Goal: Find specific page/section: Find specific page/section

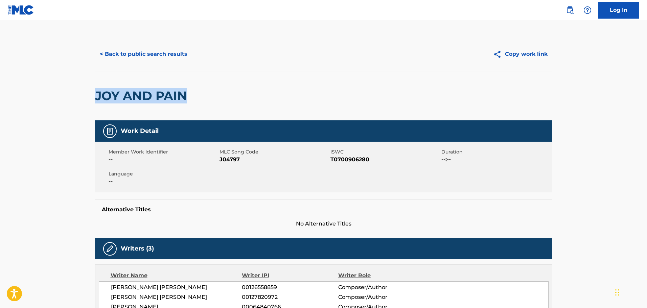
click at [177, 55] on button "< Back to public search results" at bounding box center [143, 54] width 97 height 17
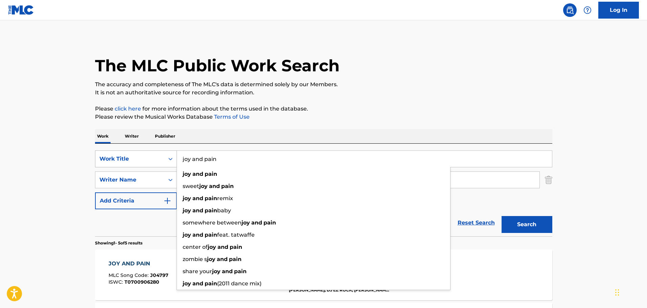
drag, startPoint x: 231, startPoint y: 157, endPoint x: 135, endPoint y: 156, distance: 95.7
click at [135, 156] on div "SearchWithCriteriac76ea77a-0548-4f8b-84b0-9be84e98511e Work Title joy and pain …" at bounding box center [323, 158] width 457 height 17
paste input "I'm Feelin' You"
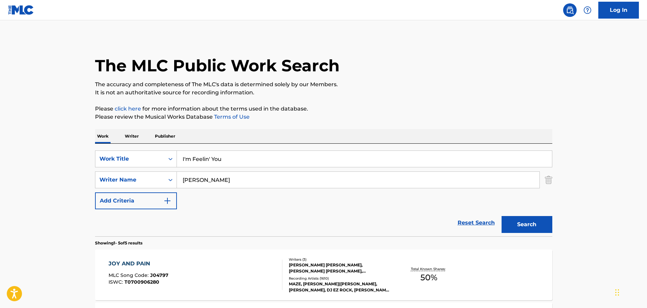
type input "I'm Feelin' You"
click at [12, 172] on main "The MLC Public Work Search The accuracy and completeness of The MLC's data is d…" at bounding box center [323, 283] width 647 height 527
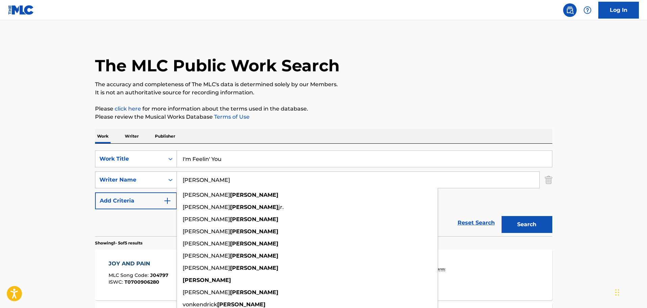
drag, startPoint x: 220, startPoint y: 179, endPoint x: 149, endPoint y: 179, distance: 71.0
click at [149, 179] on div "SearchWithCriteriab23c9baf-cd0e-418d-854d-7302f2163a87 Writer Name [PERSON_NAME…" at bounding box center [323, 179] width 457 height 17
type input "[PERSON_NAME]"
click at [501, 216] on button "Search" at bounding box center [526, 224] width 51 height 17
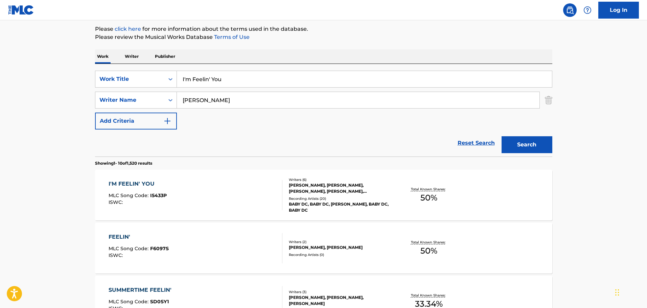
scroll to position [101, 0]
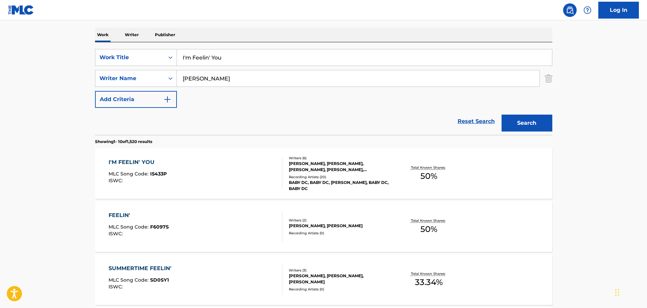
click at [401, 180] on div "Total Known Shares: 50 %" at bounding box center [429, 173] width 76 height 21
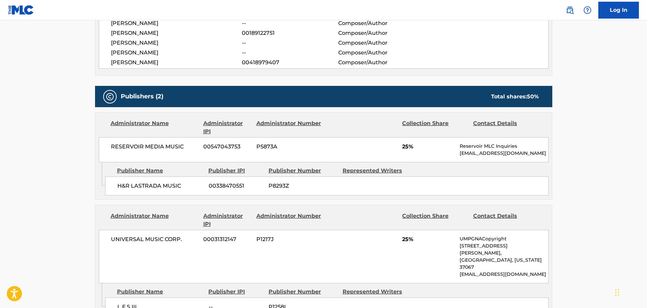
scroll to position [338, 0]
